Goal: Transaction & Acquisition: Purchase product/service

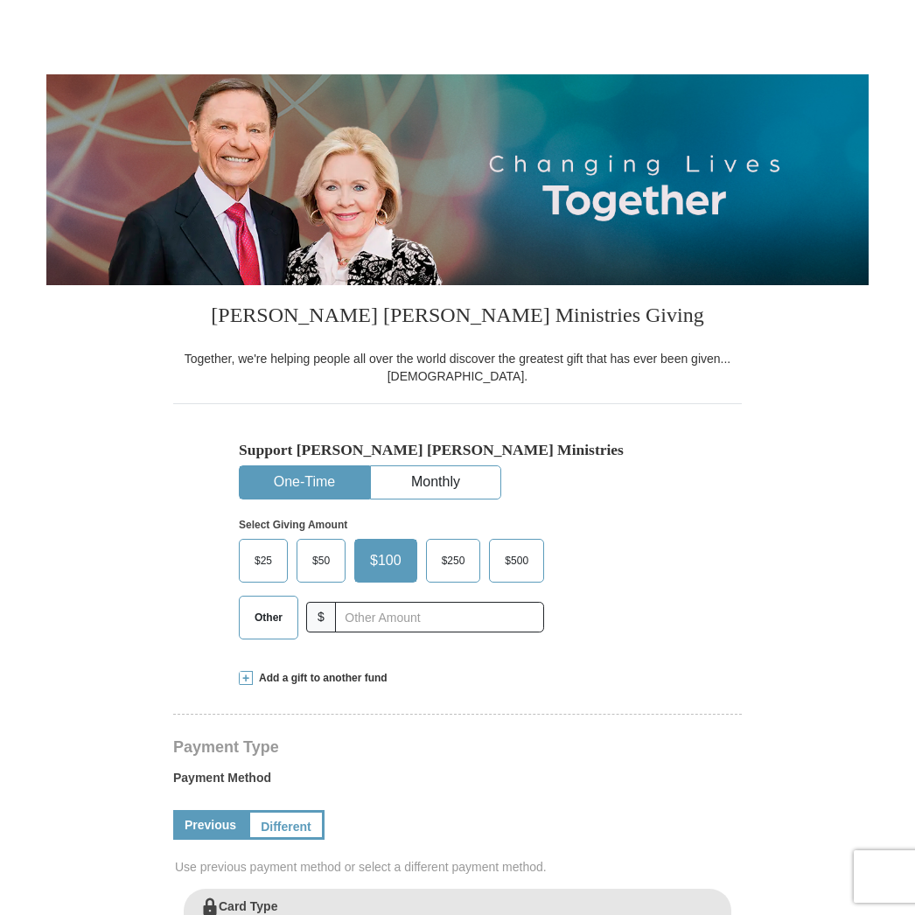
select select "CA"
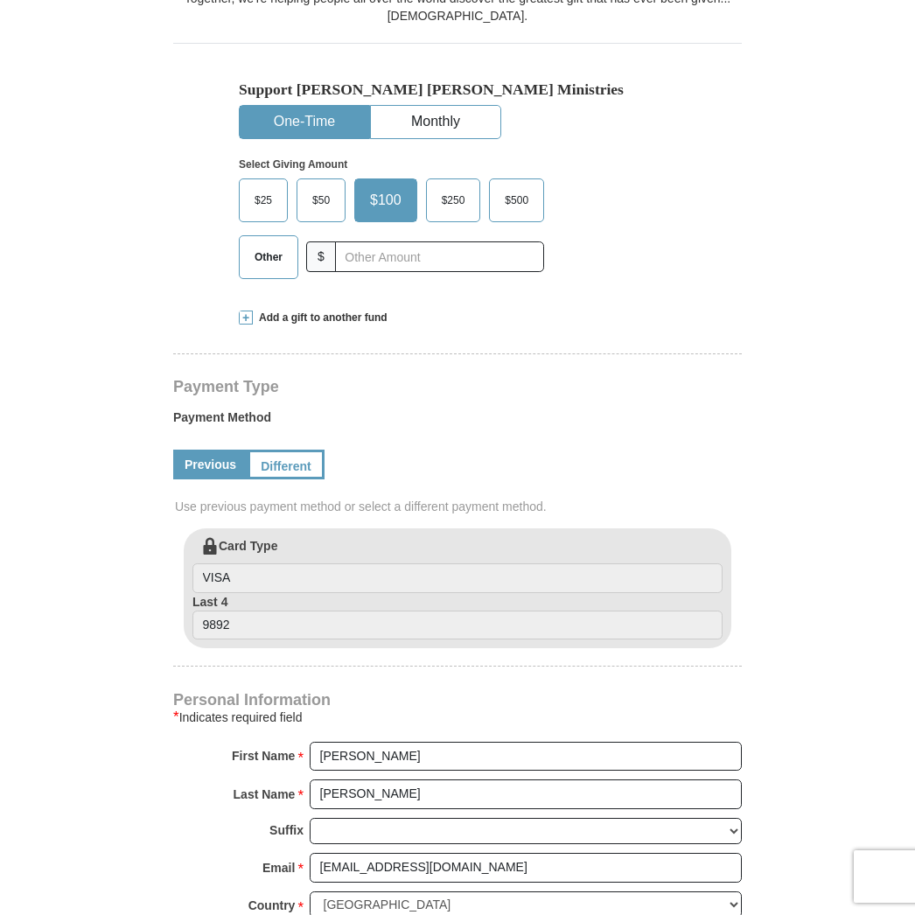
scroll to position [432, 0]
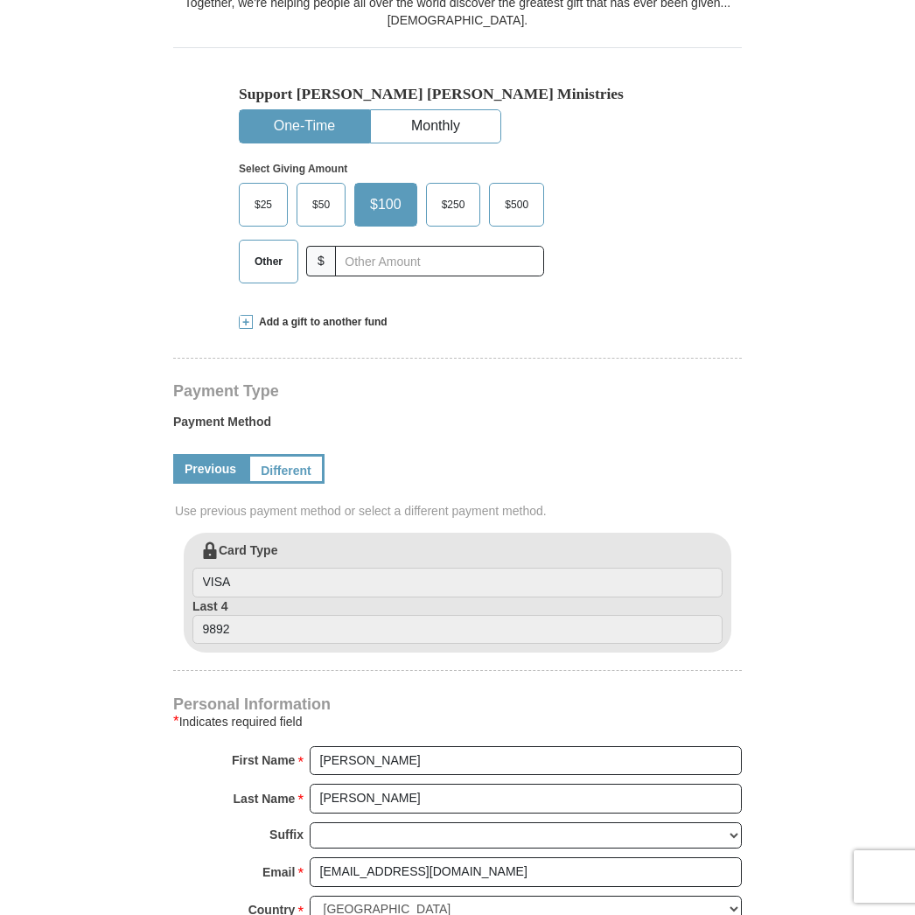
click at [318, 324] on span "Add a gift to another fund" at bounding box center [320, 322] width 135 height 15
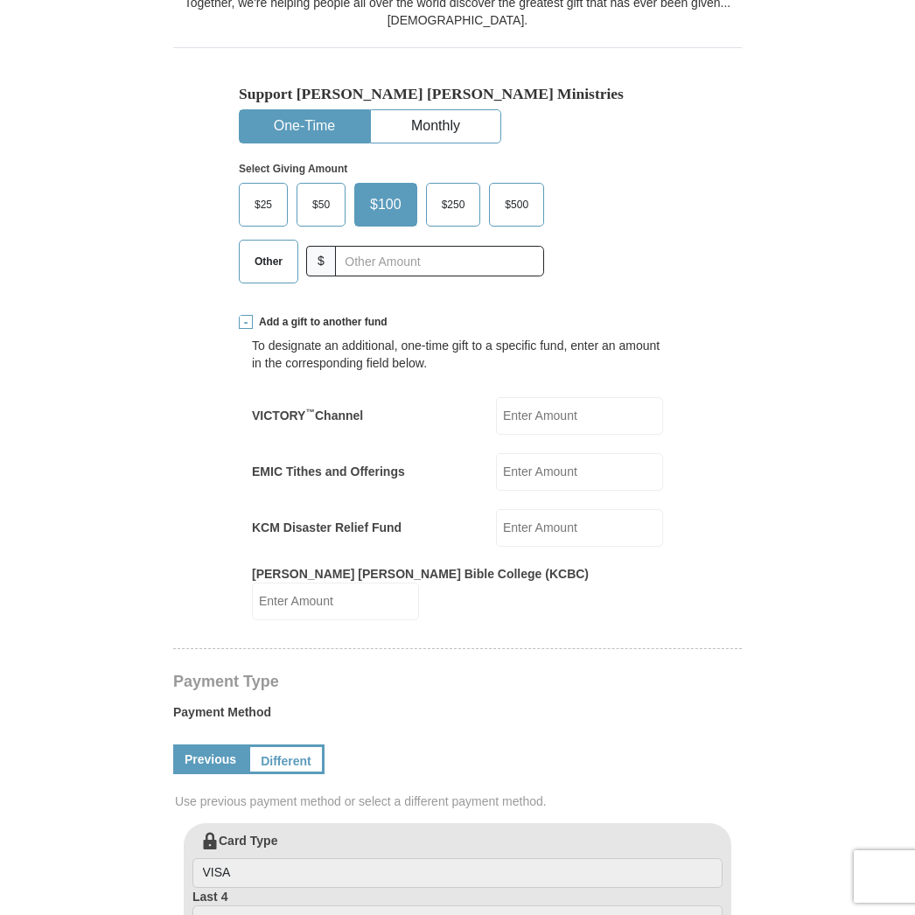
click at [539, 475] on input "EMIC Tithes and Offerings" at bounding box center [579, 472] width 167 height 38
type input "220"
click at [817, 516] on form "Kenneth Copeland Ministries Giving Together, we're helping people all over the …" at bounding box center [457, 717] width 822 height 2158
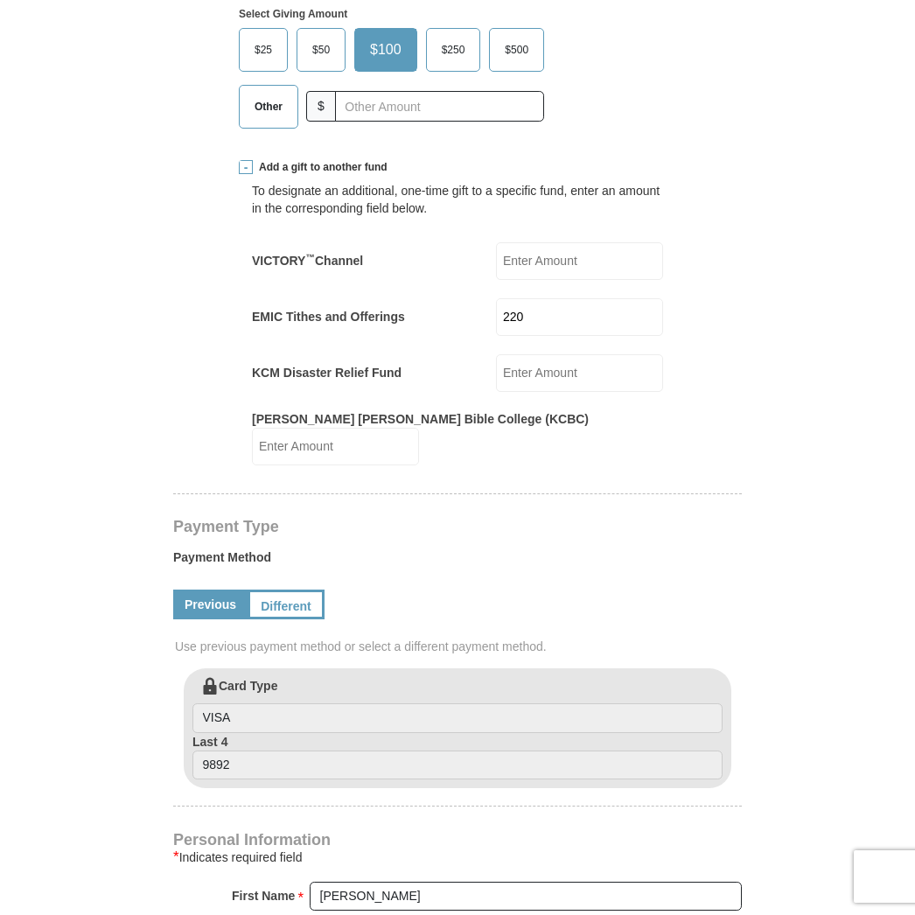
scroll to position [593, 0]
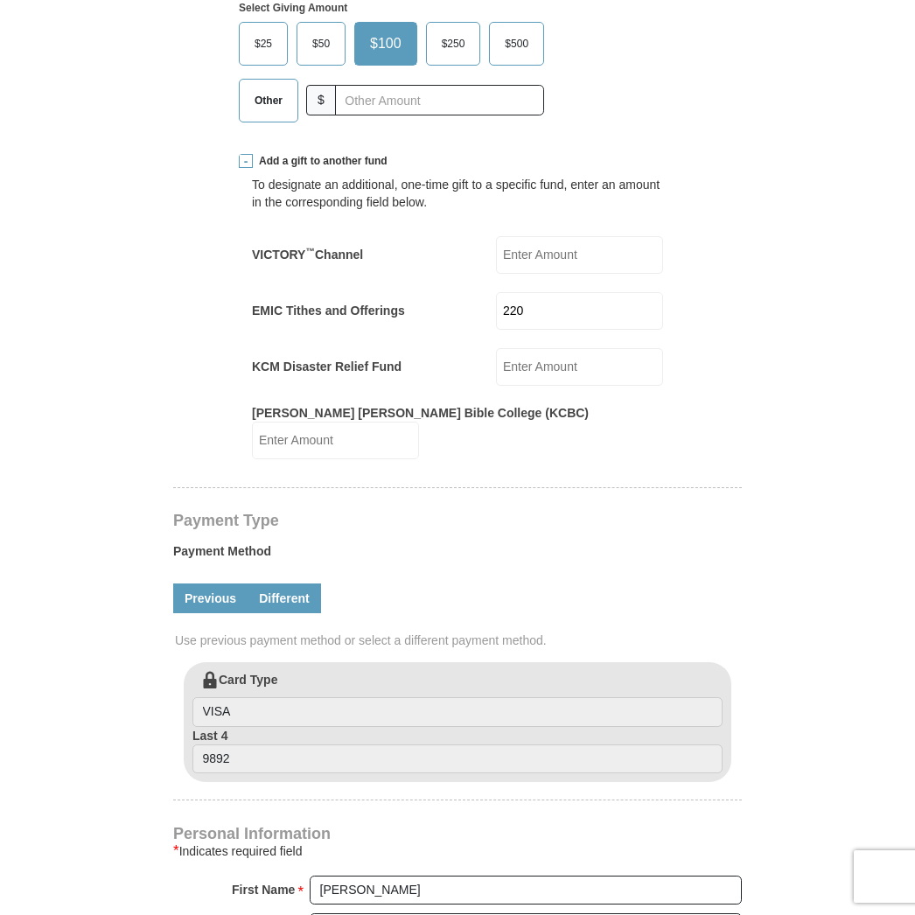
click at [293, 583] on link "Different" at bounding box center [284, 598] width 73 height 30
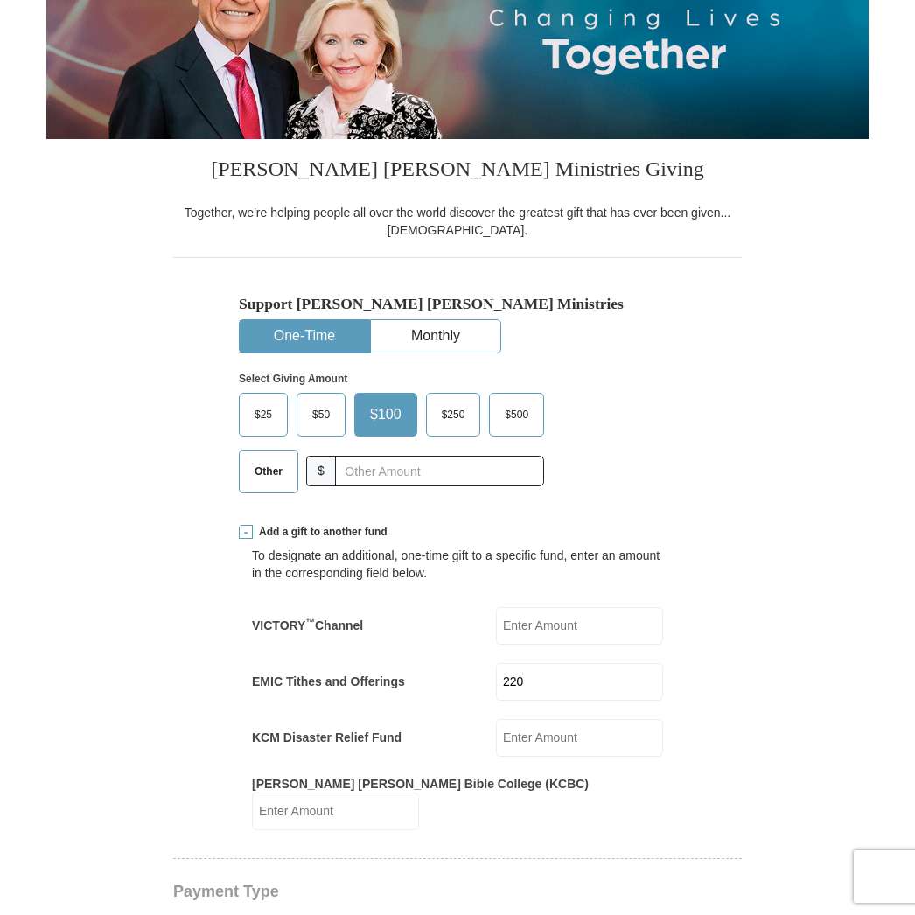
scroll to position [220, 0]
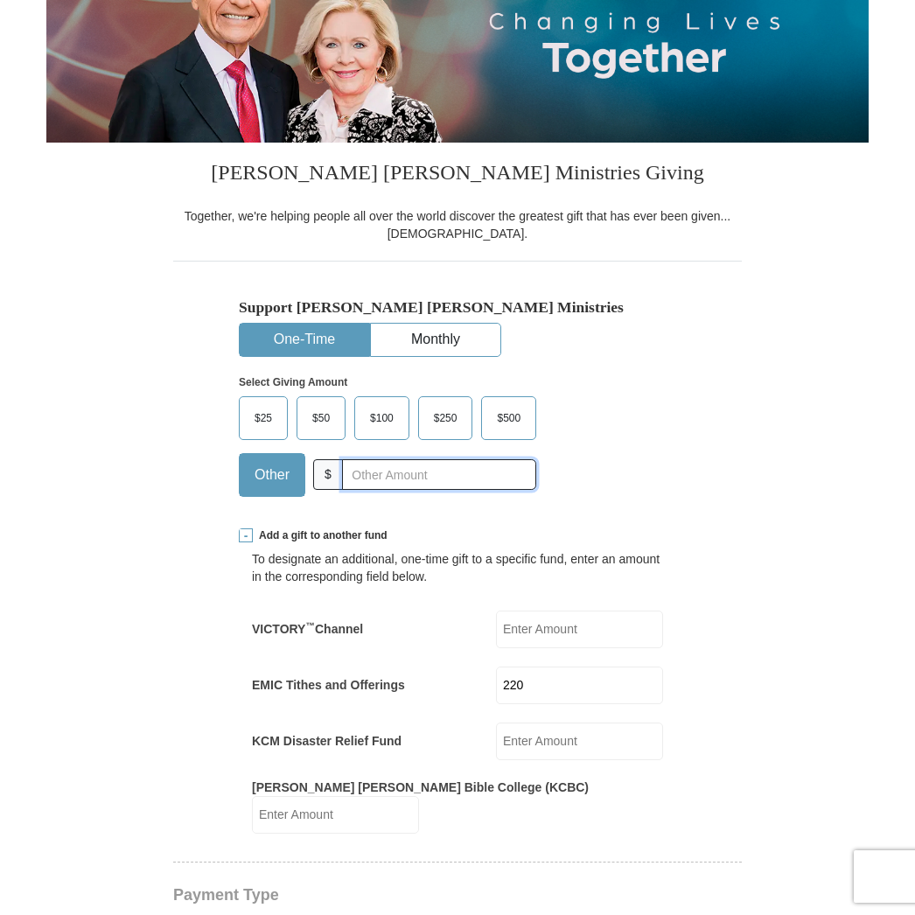
click at [373, 469] on input "text" at bounding box center [439, 474] width 194 height 31
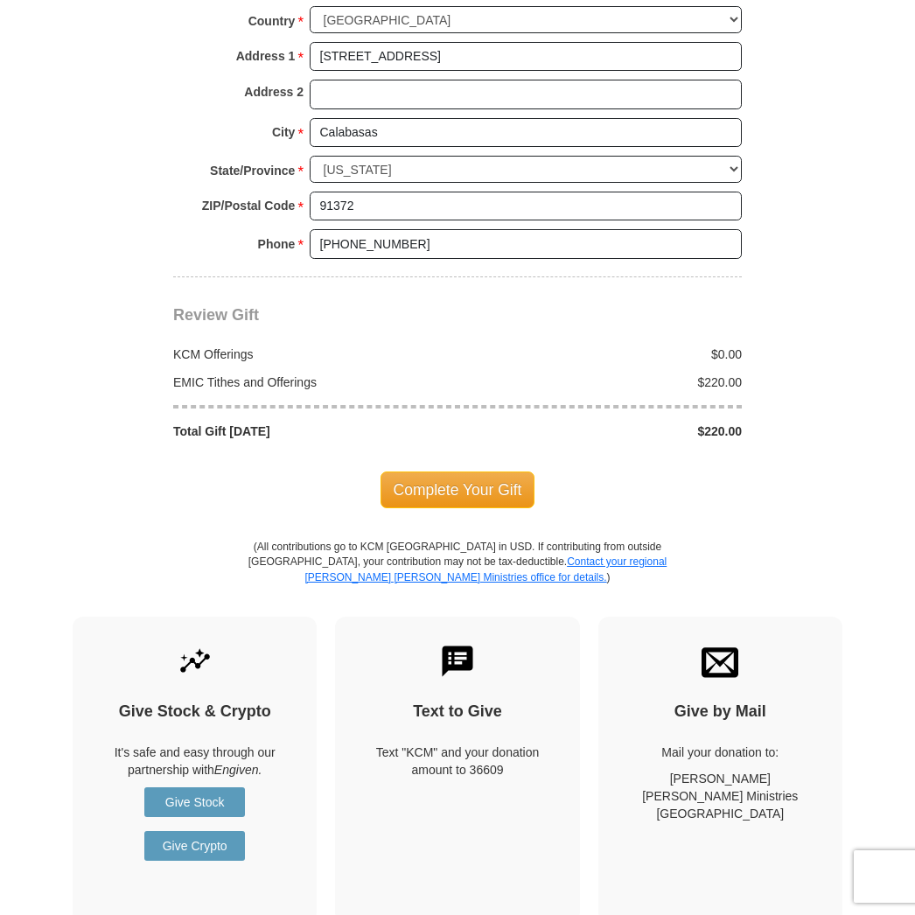
scroll to position [1787, 0]
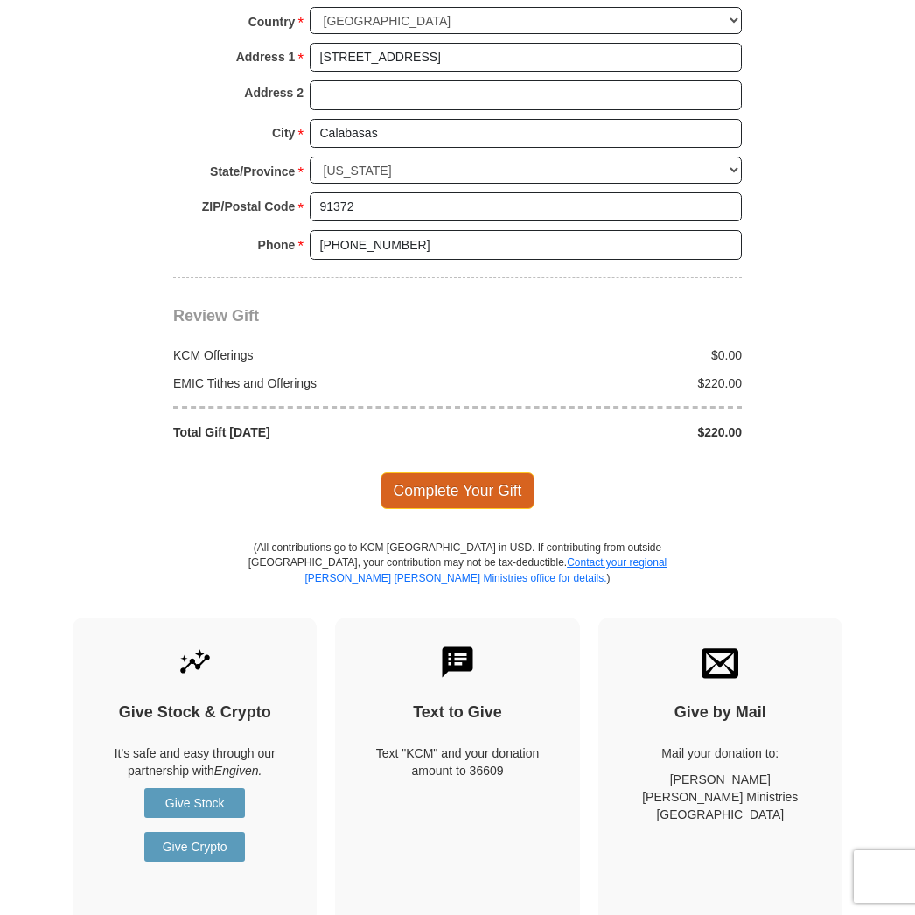
click at [462, 480] on span "Complete Your Gift" at bounding box center [457, 490] width 155 height 37
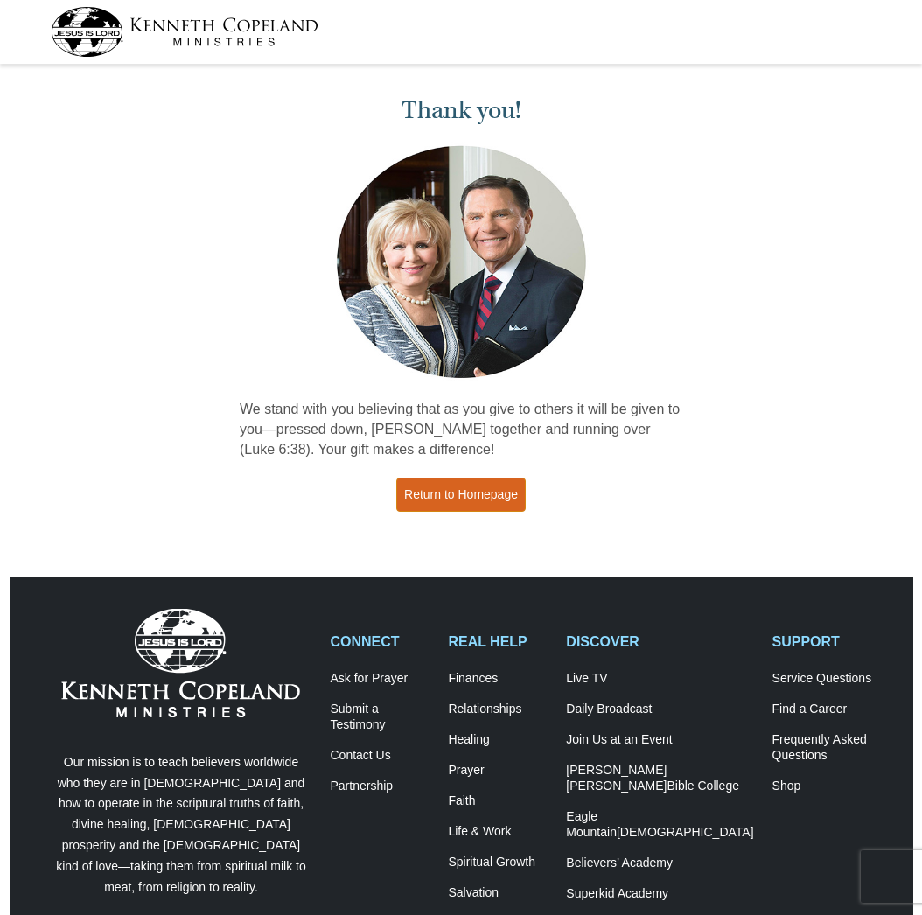
click at [460, 493] on link "Return to Homepage" at bounding box center [460, 495] width 129 height 34
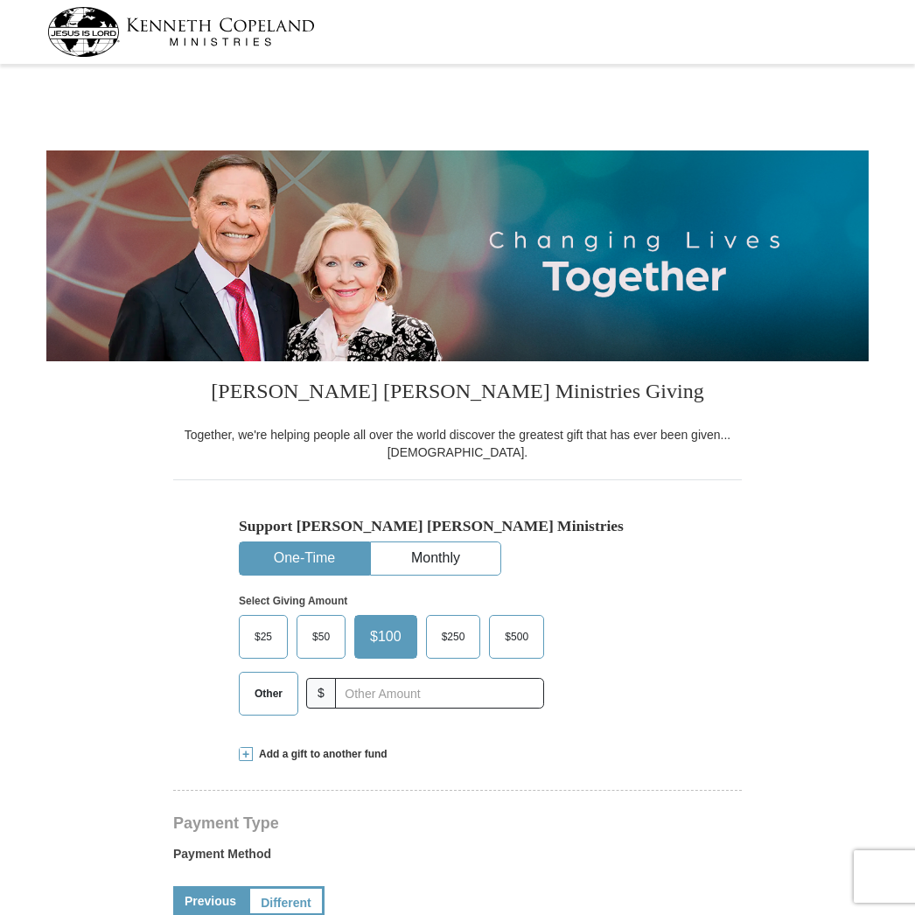
select select "CA"
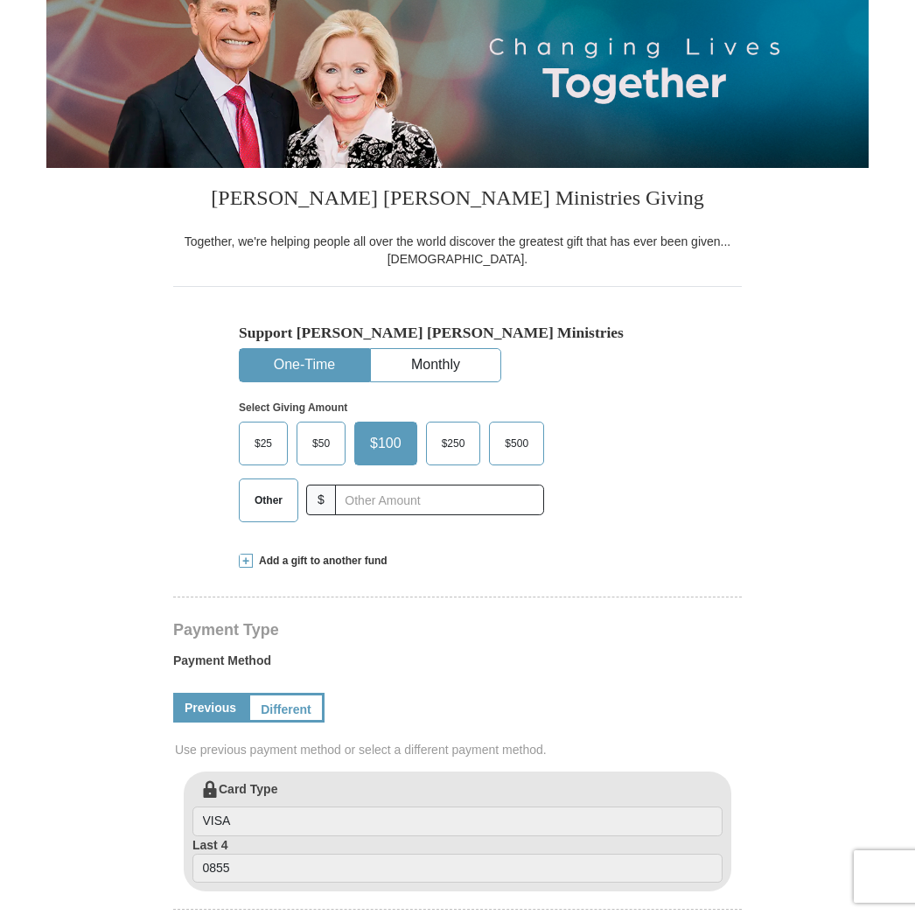
scroll to position [210, 0]
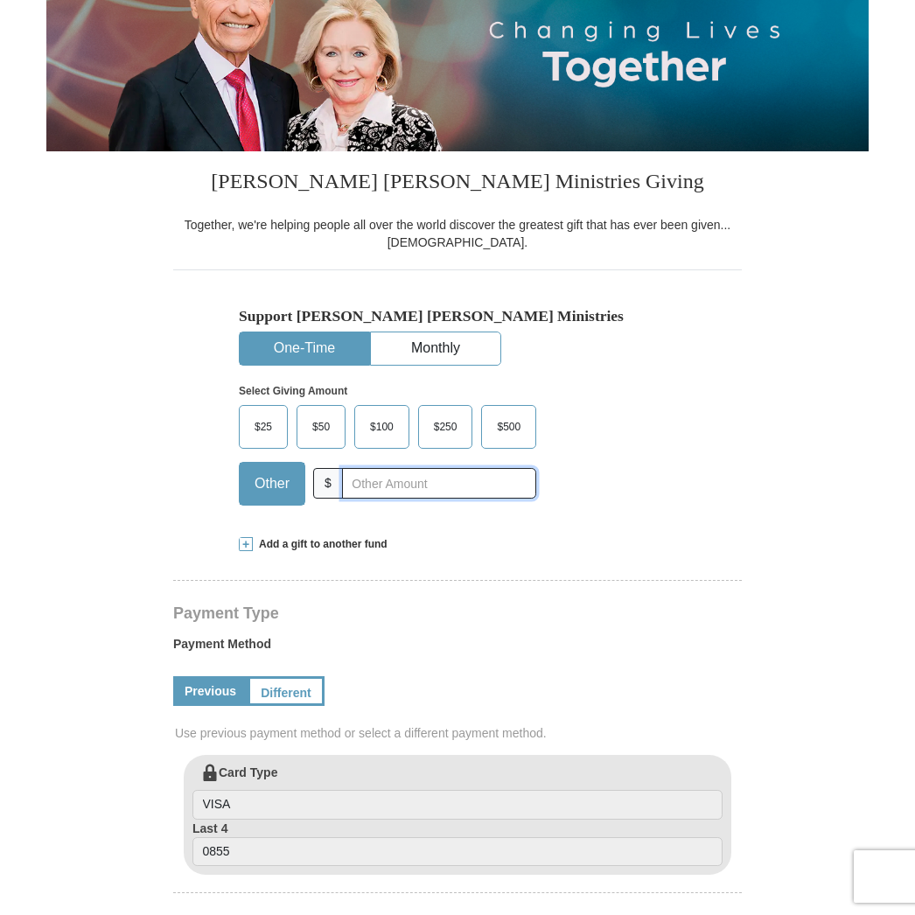
click at [365, 491] on input "text" at bounding box center [439, 483] width 194 height 31
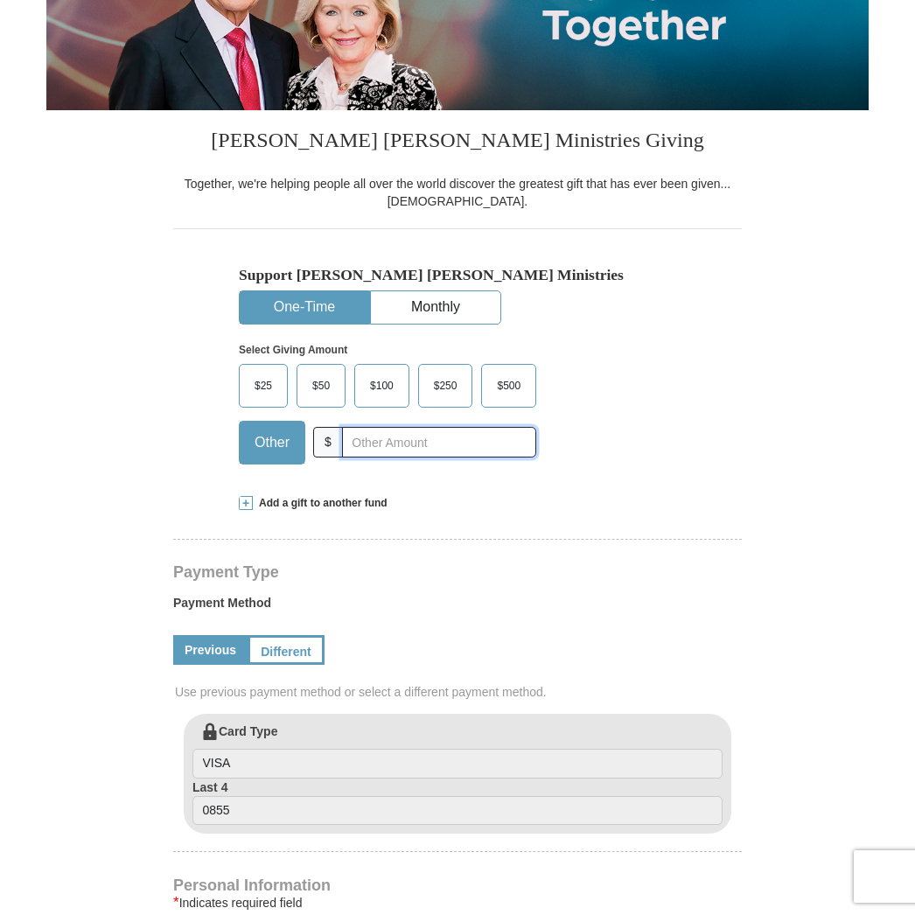
scroll to position [252, 0]
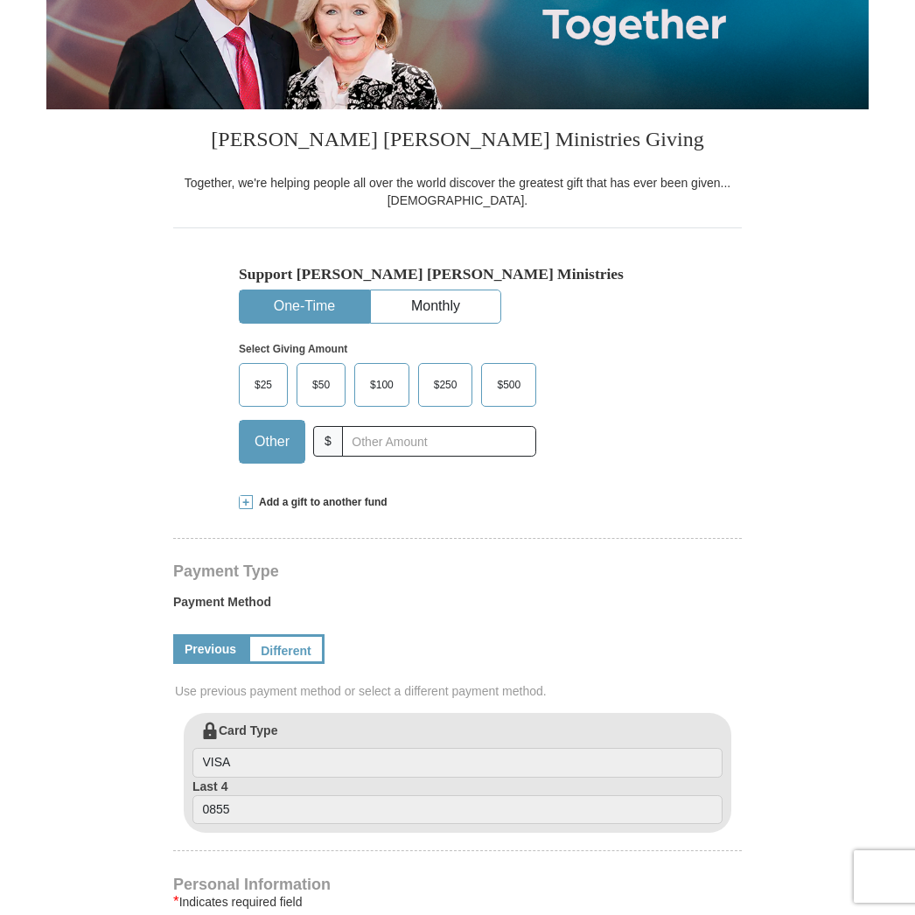
click at [282, 496] on span "Add a gift to another fund" at bounding box center [320, 502] width 135 height 15
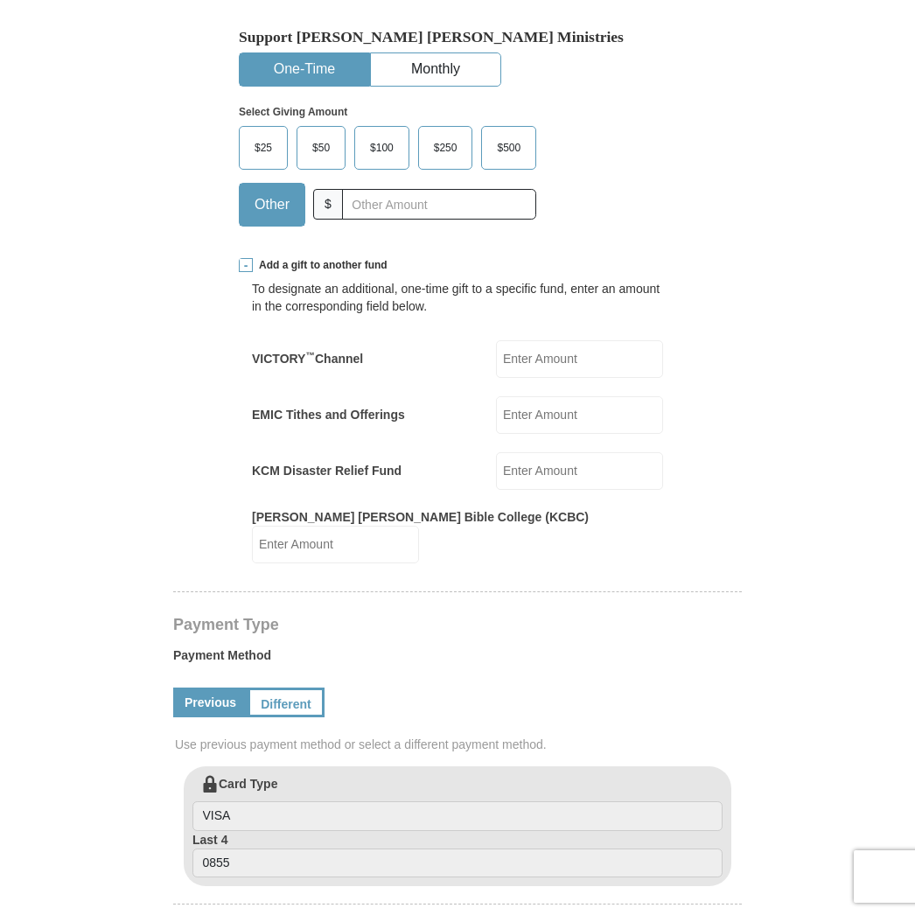
scroll to position [492, 0]
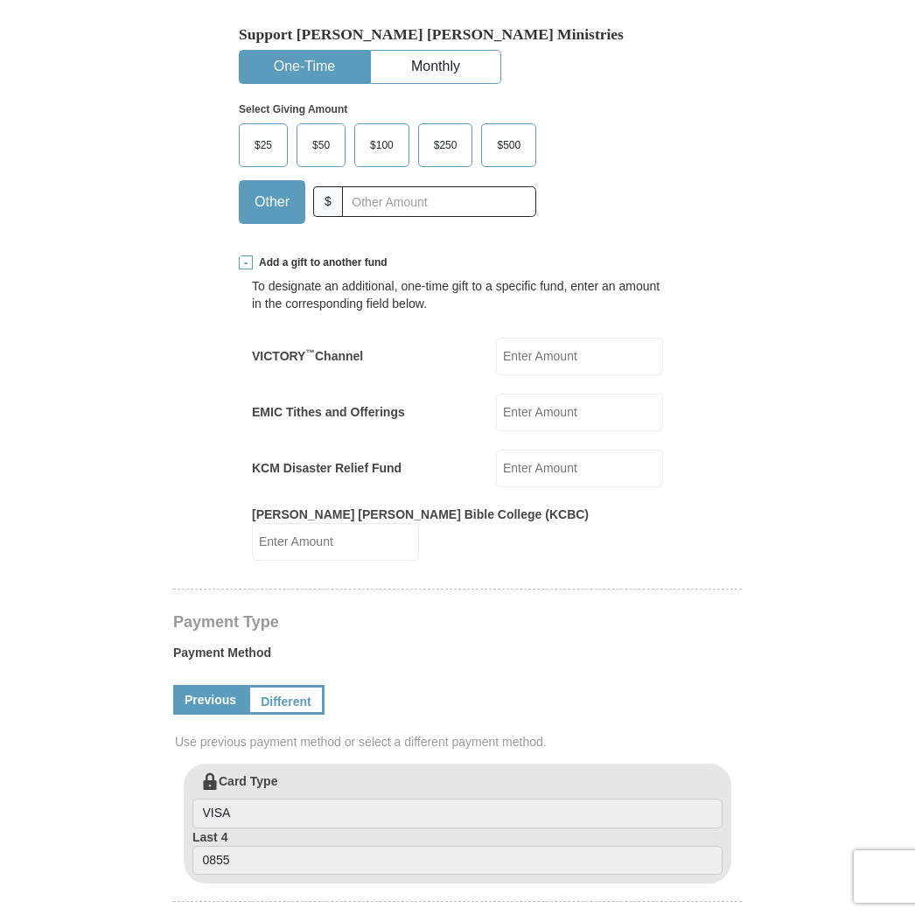
drag, startPoint x: 541, startPoint y: 407, endPoint x: 614, endPoint y: 430, distance: 76.3
click at [541, 407] on input "EMIC Tithes and Offerings" at bounding box center [579, 413] width 167 height 38
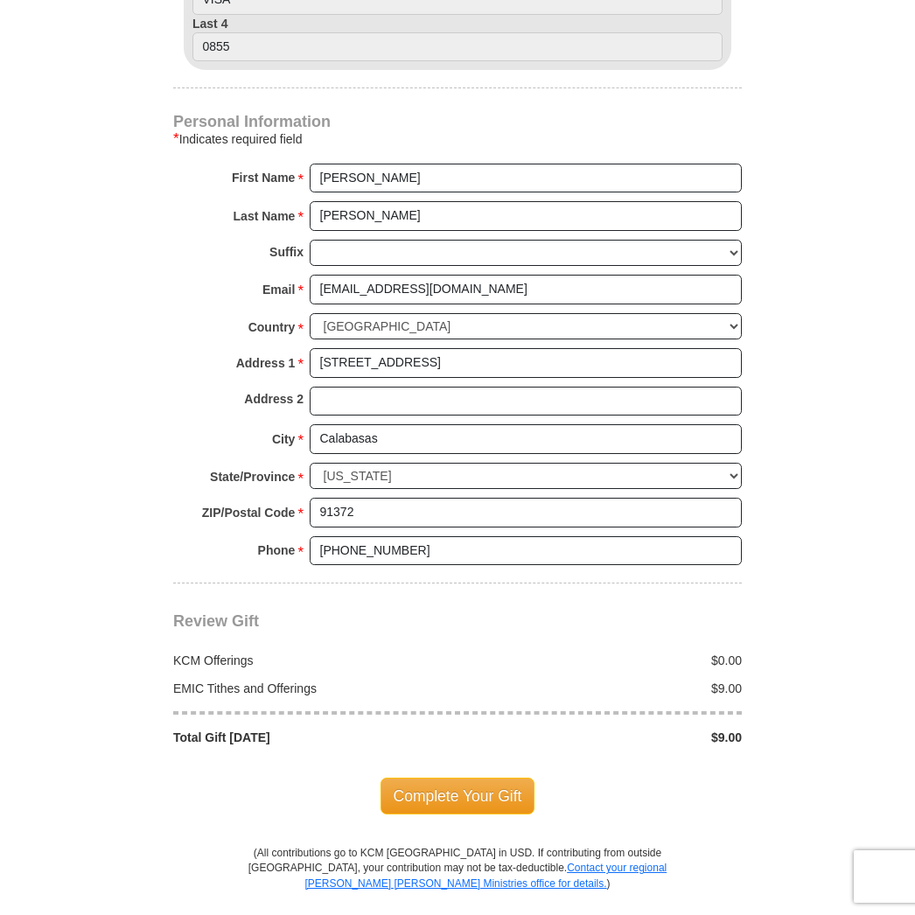
scroll to position [1322, 0]
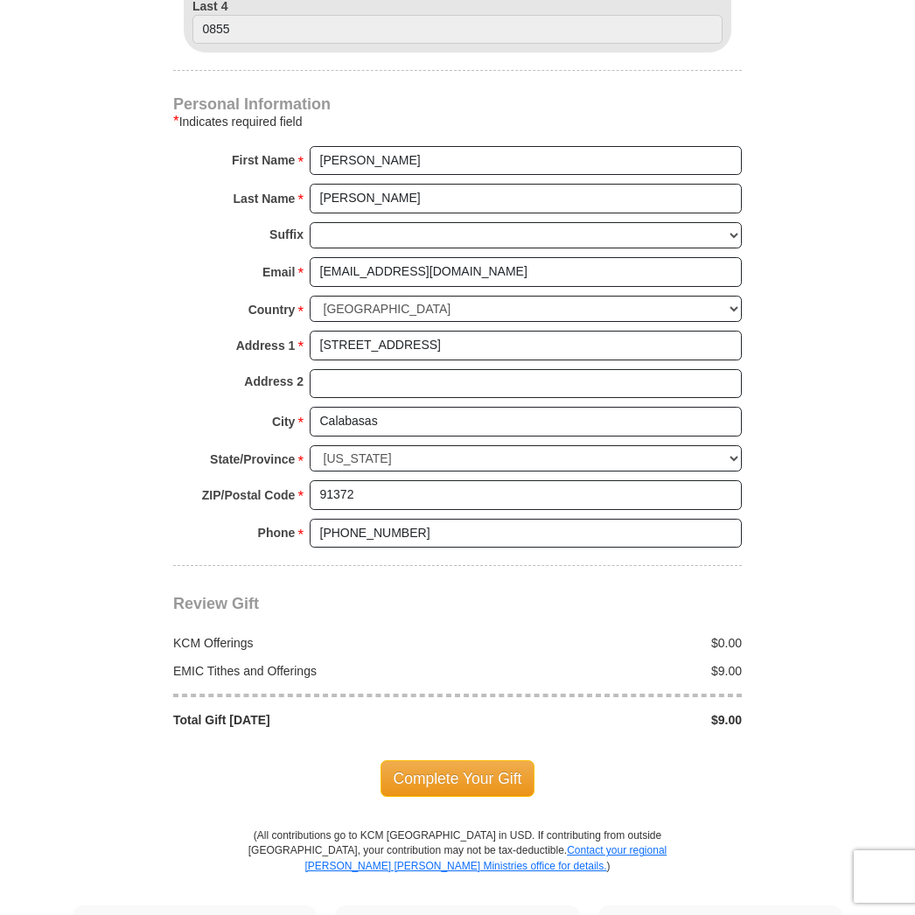
type input "9.00"
click at [499, 762] on span "Complete Your Gift" at bounding box center [457, 778] width 155 height 37
